Goal: Task Accomplishment & Management: Manage account settings

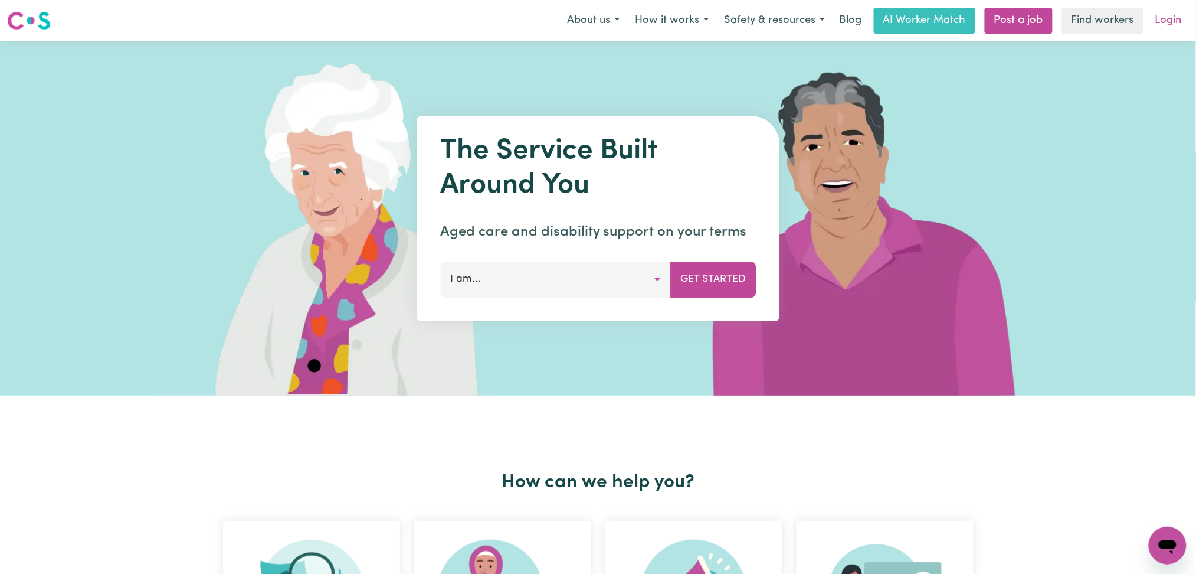
click at [1164, 21] on link "Login" at bounding box center [1169, 21] width 41 height 26
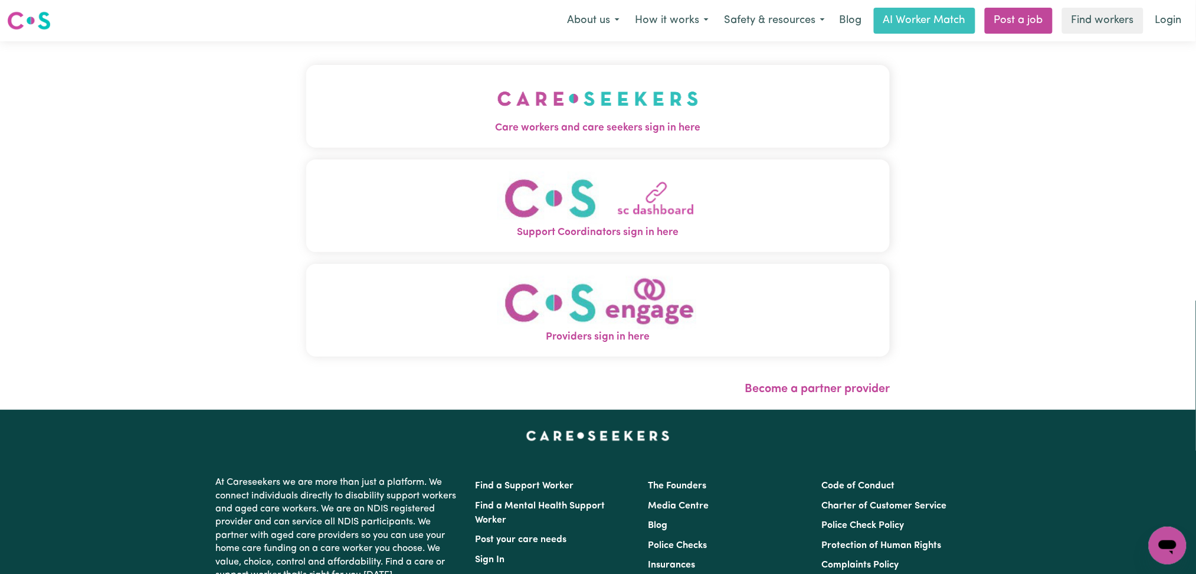
click at [572, 130] on span "Care workers and care seekers sign in here" at bounding box center [598, 127] width 584 height 15
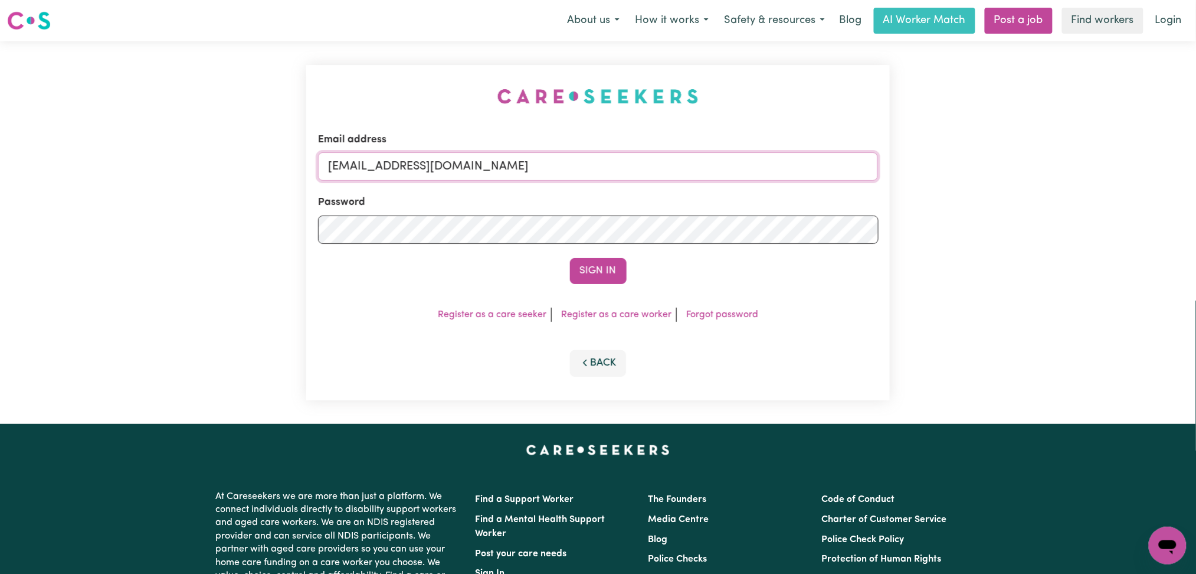
drag, startPoint x: 410, startPoint y: 173, endPoint x: 409, endPoint y: 179, distance: 6.0
click at [410, 172] on input "[EMAIL_ADDRESS][DOMAIN_NAME]" at bounding box center [598, 166] width 561 height 28
drag, startPoint x: 389, startPoint y: 162, endPoint x: 878, endPoint y: 157, distance: 489.4
click at [878, 157] on input "Superuser~[EMAIL_ADDRESS][DOMAIN_NAME]" at bounding box center [598, 166] width 561 height 28
type input "Superuser~[EMAIL_ADDRESS][DOMAIN_NAME]"
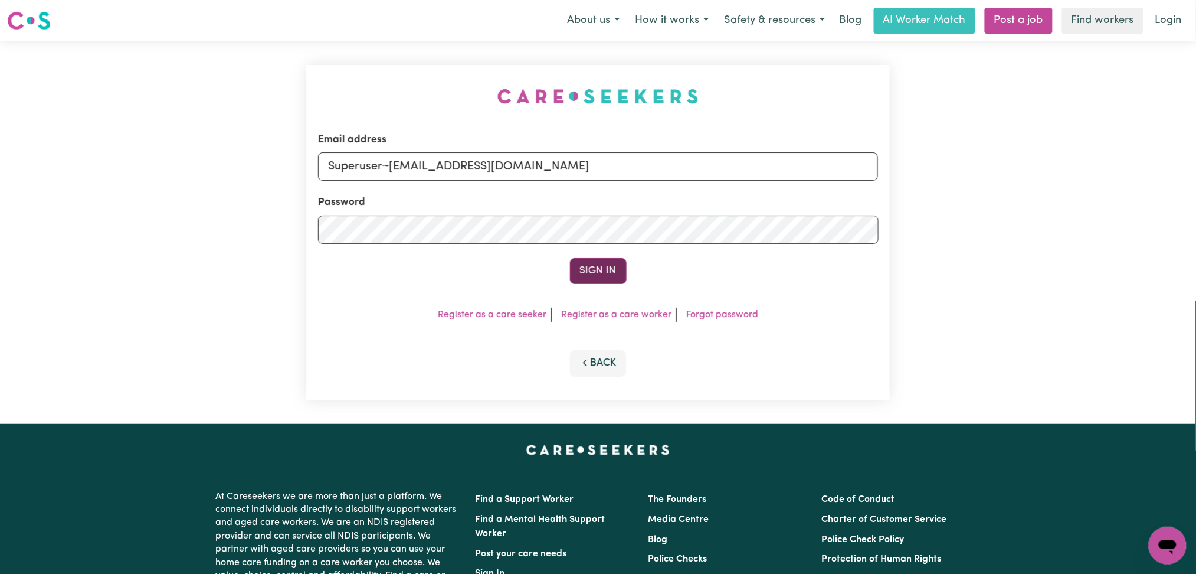
click at [580, 276] on button "Sign In" at bounding box center [598, 271] width 57 height 26
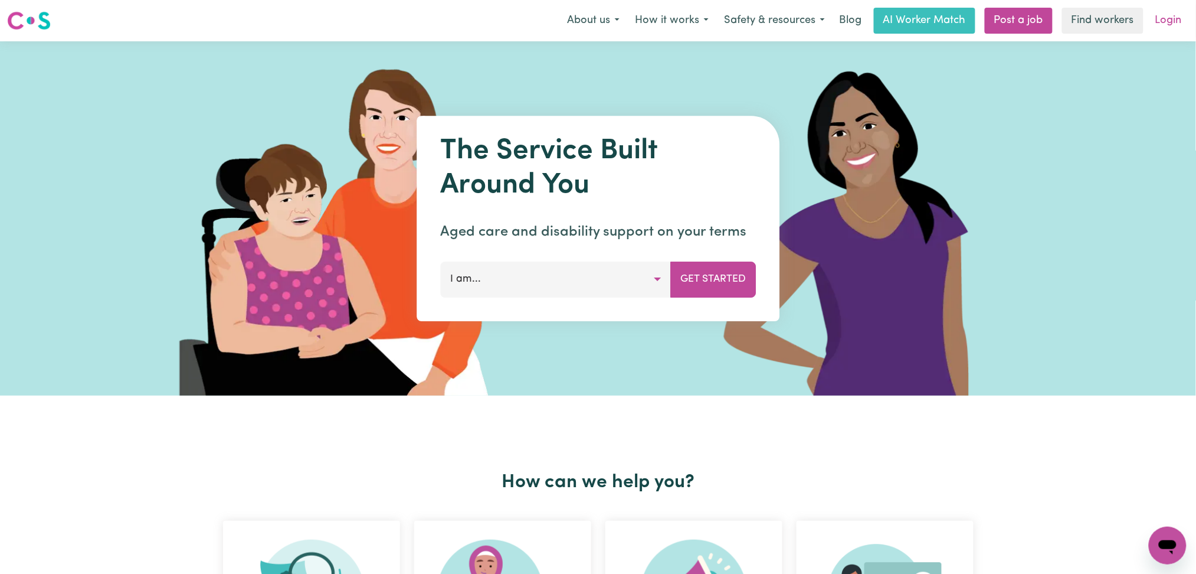
click at [1179, 19] on link "Login" at bounding box center [1169, 21] width 41 height 26
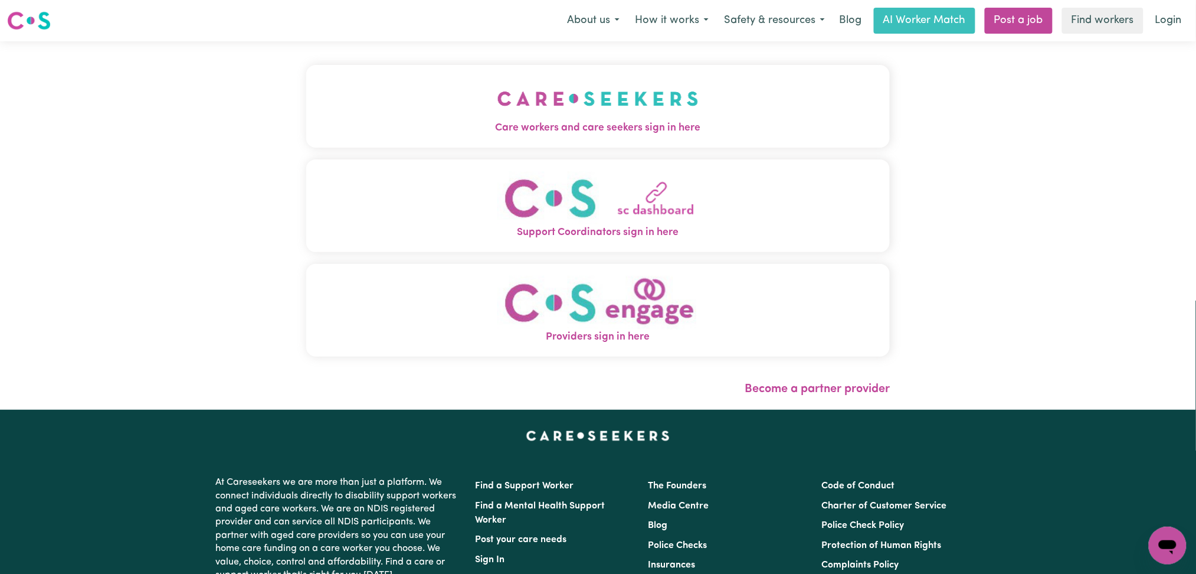
click at [408, 133] on span "Care workers and care seekers sign in here" at bounding box center [598, 127] width 584 height 15
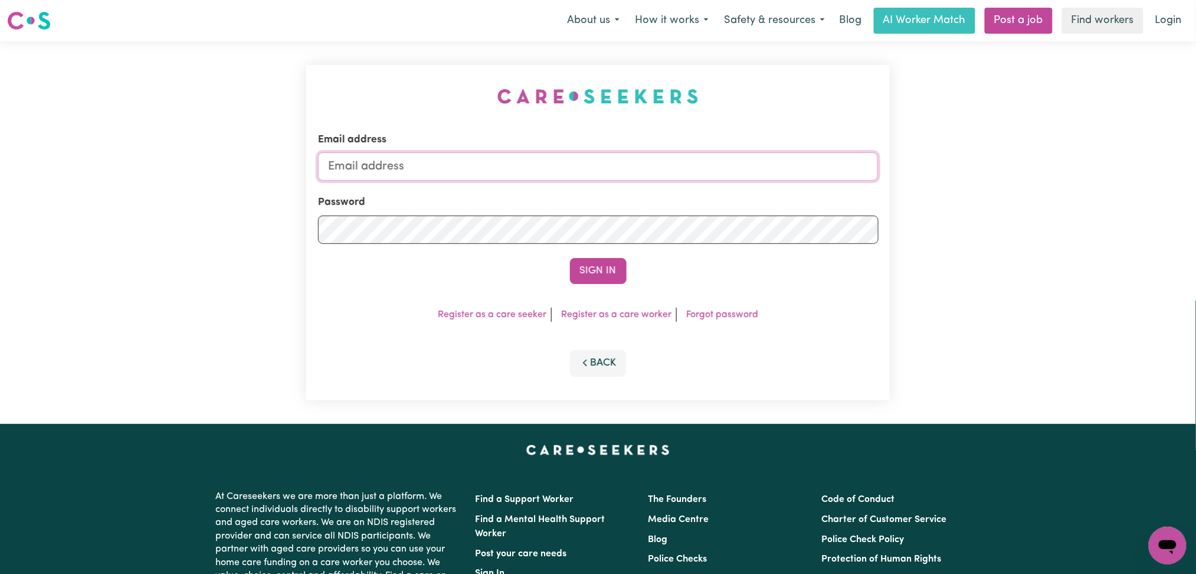
type input "onboardingcs@careseekers.com.au"
click at [617, 266] on button "Sign In" at bounding box center [598, 271] width 57 height 26
